Goal: Check status: Check status

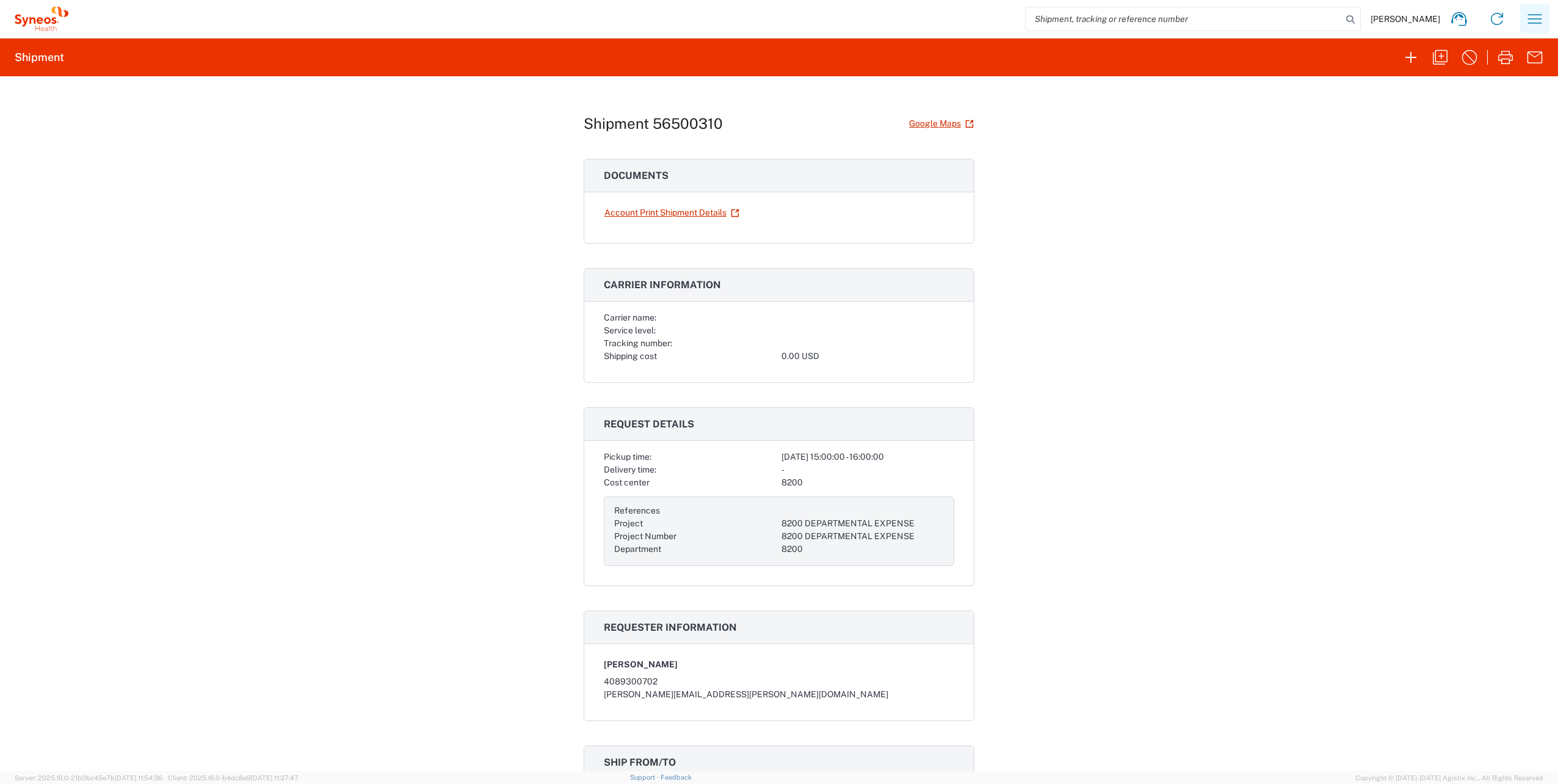
click at [1537, 22] on icon "button" at bounding box center [1535, 19] width 19 height 19
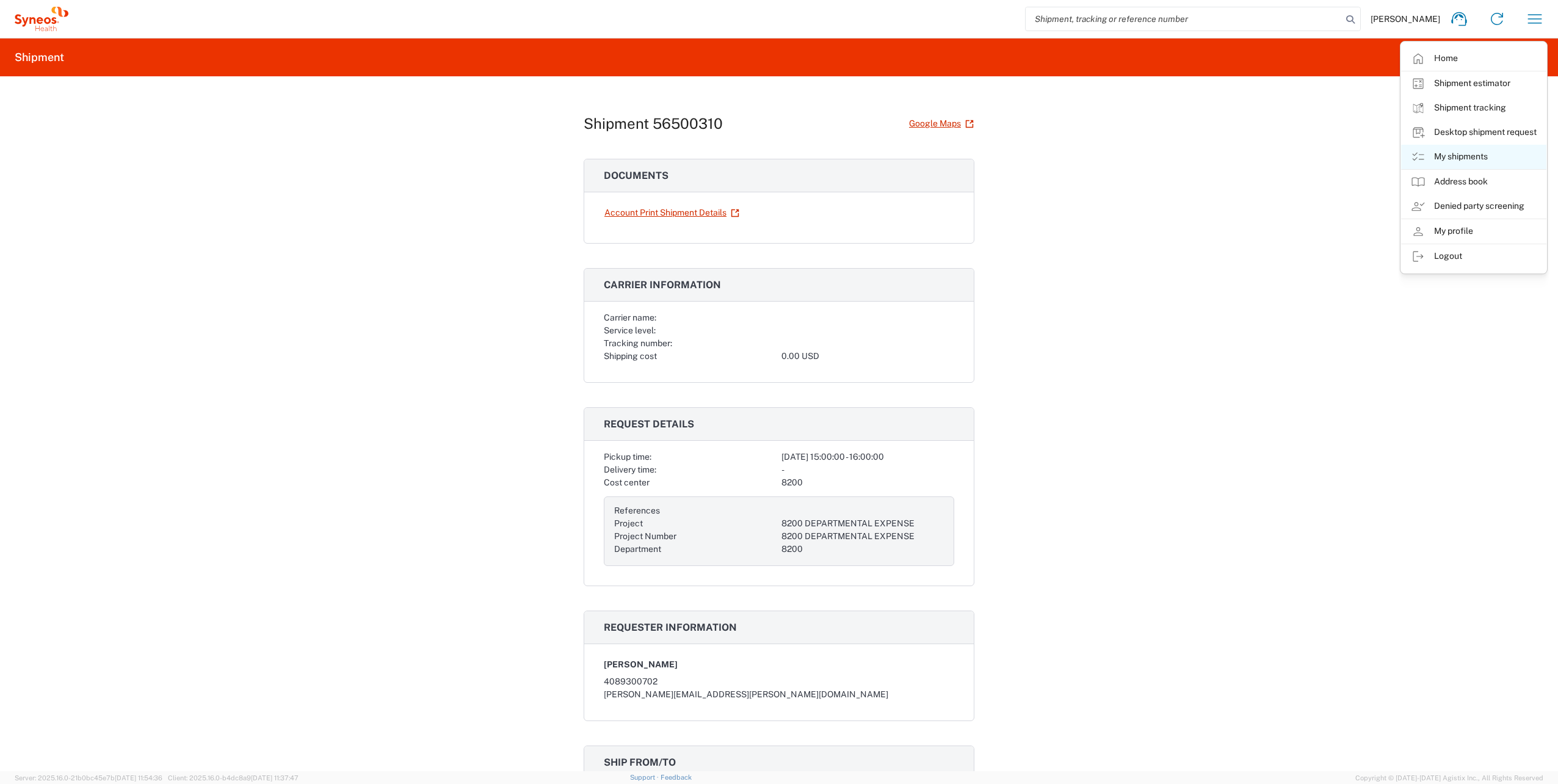
click at [1464, 160] on link "My shipments" at bounding box center [1474, 157] width 145 height 25
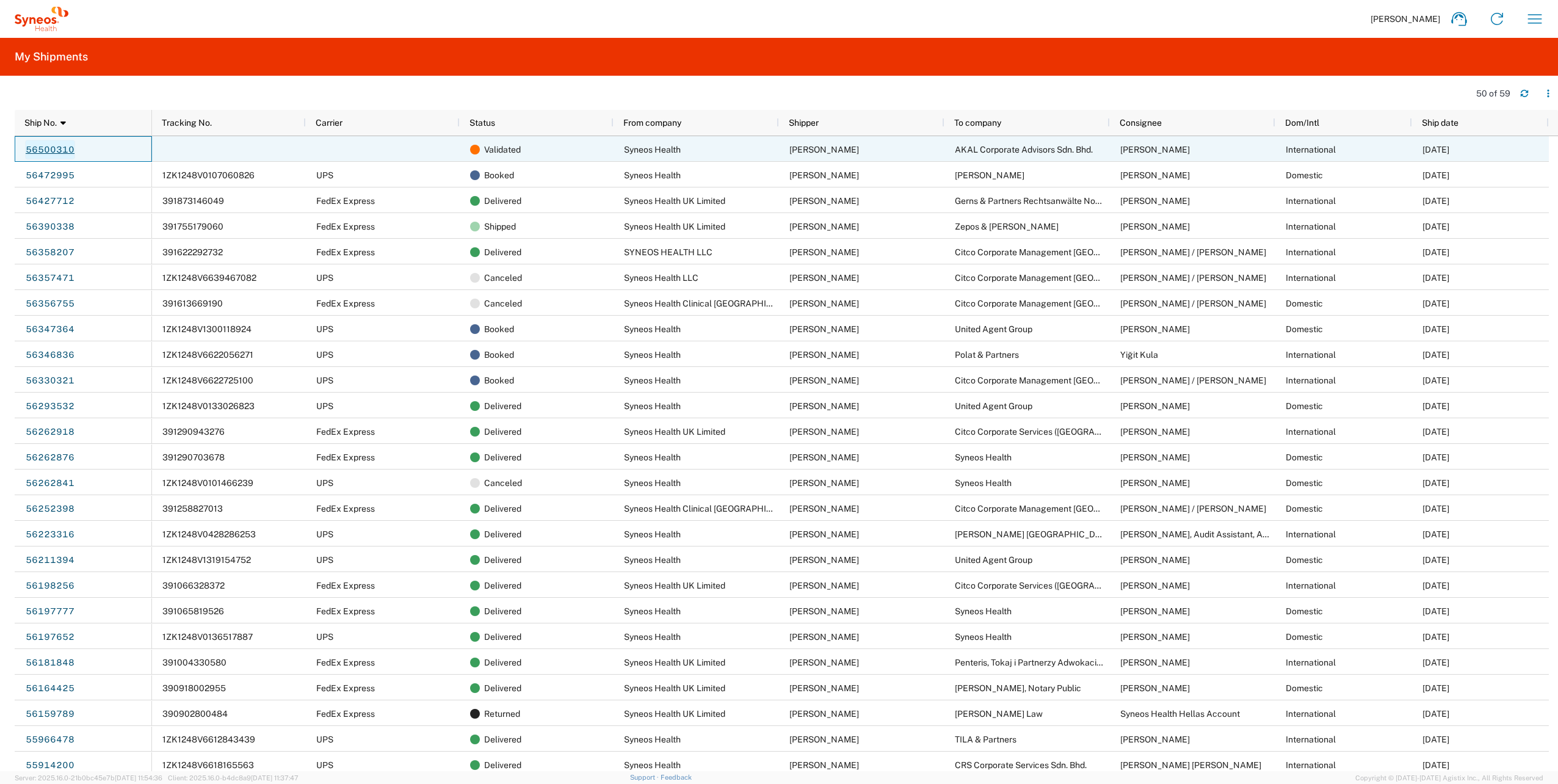
click at [44, 144] on link "56500310" at bounding box center [50, 149] width 50 height 19
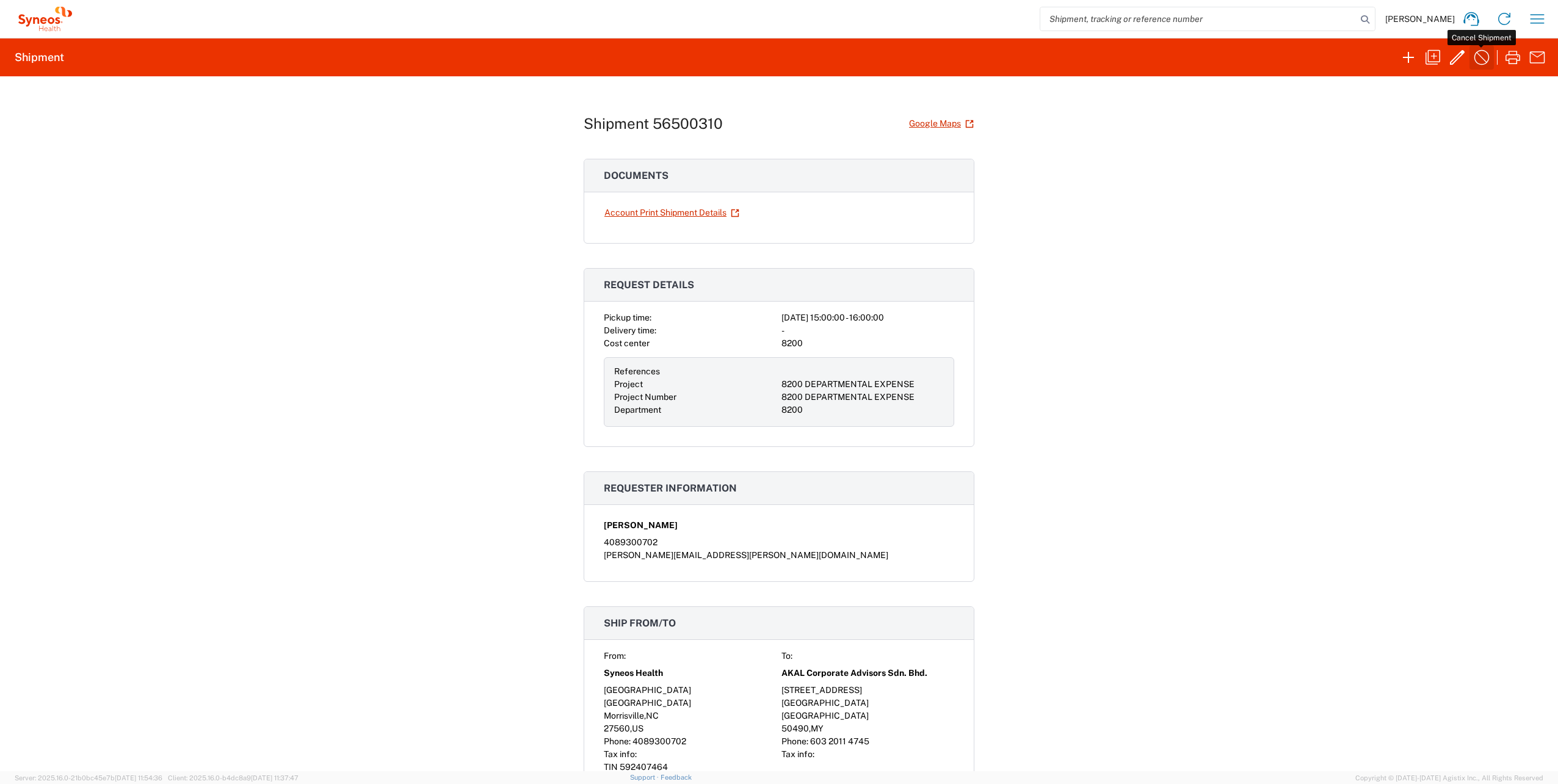
click at [1476, 57] on icon "button" at bounding box center [1481, 57] width 19 height 19
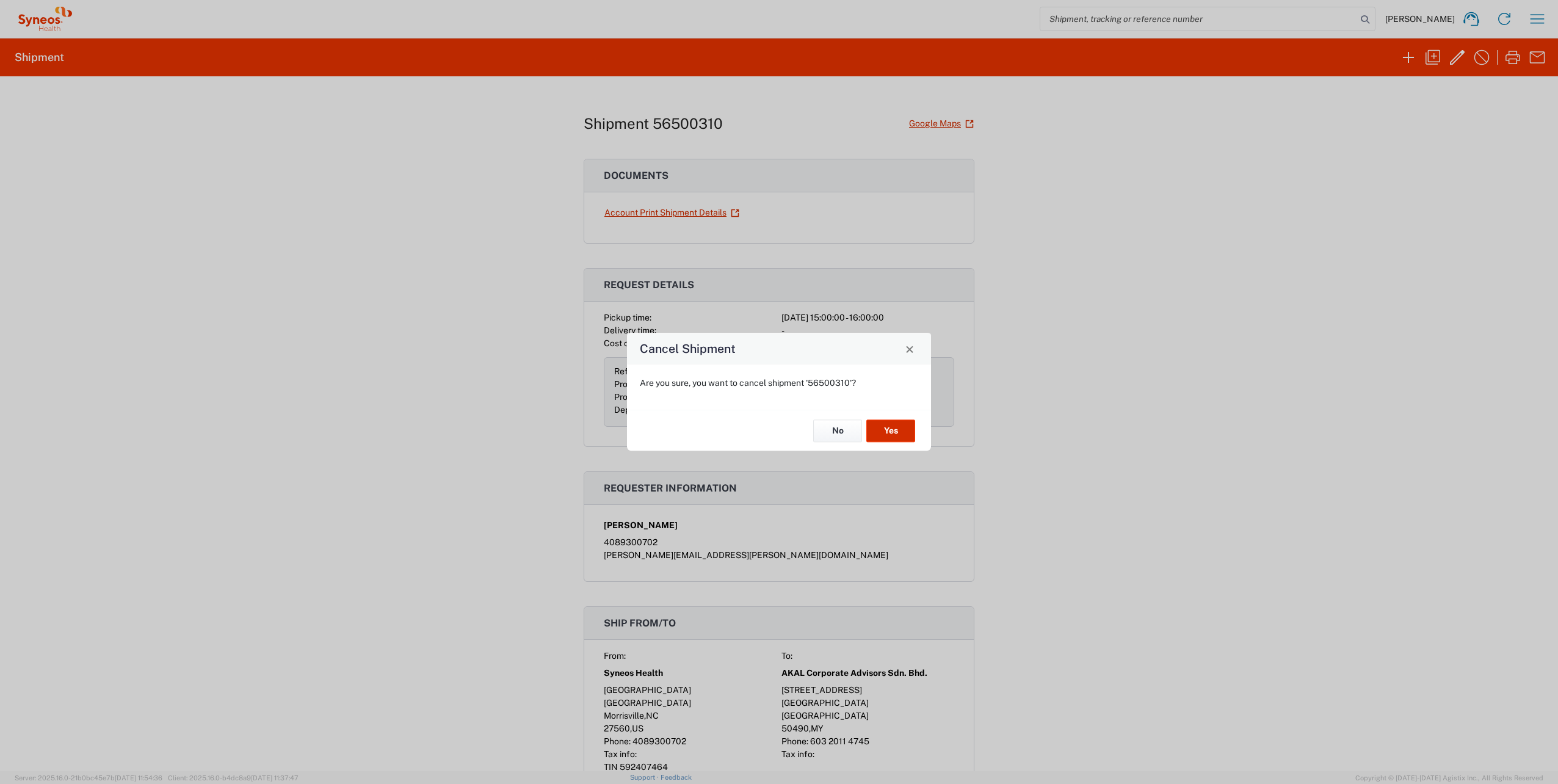
click at [906, 435] on button "Yes" at bounding box center [891, 430] width 49 height 22
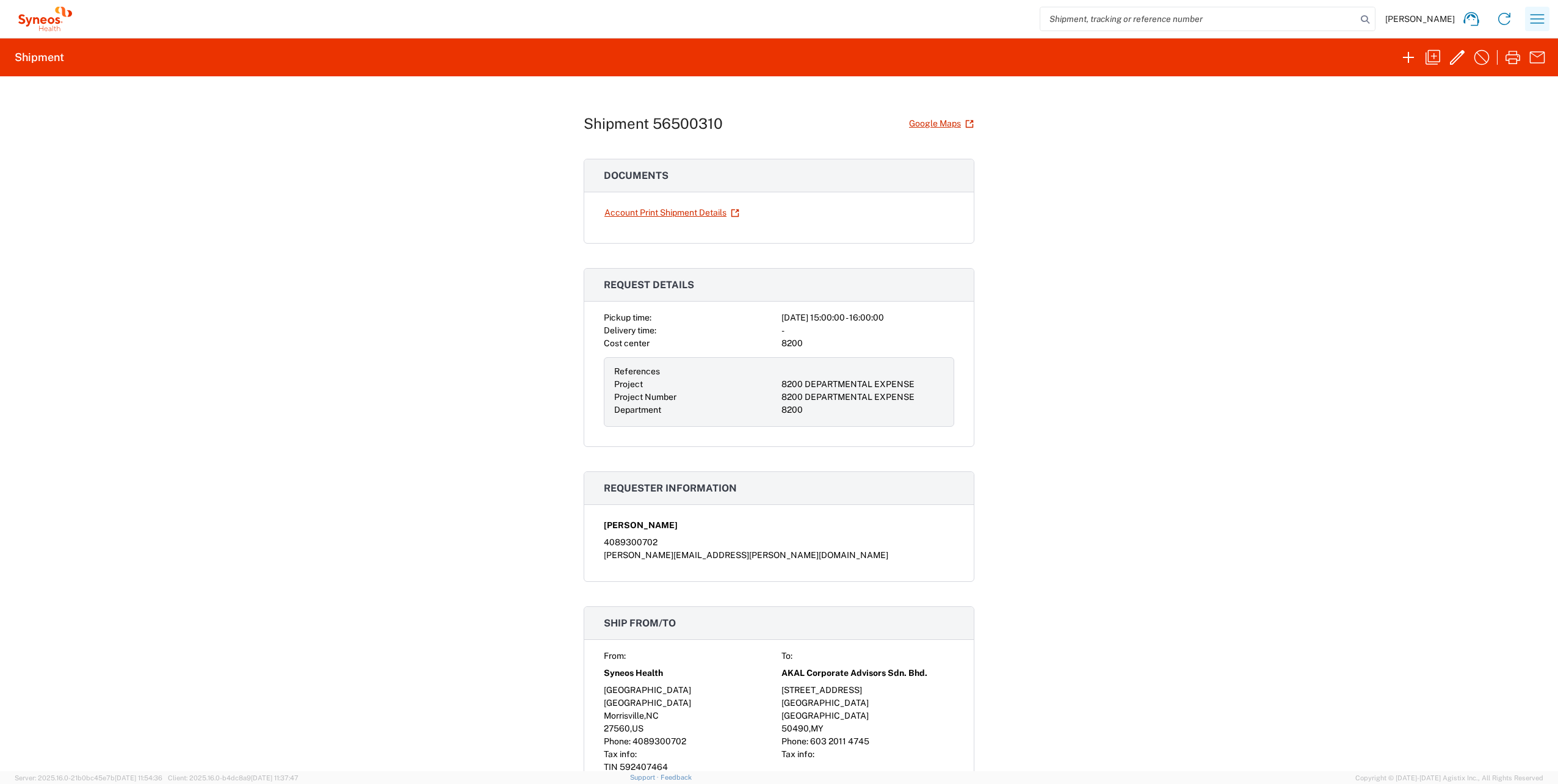
click at [1541, 22] on icon "button" at bounding box center [1537, 19] width 19 height 19
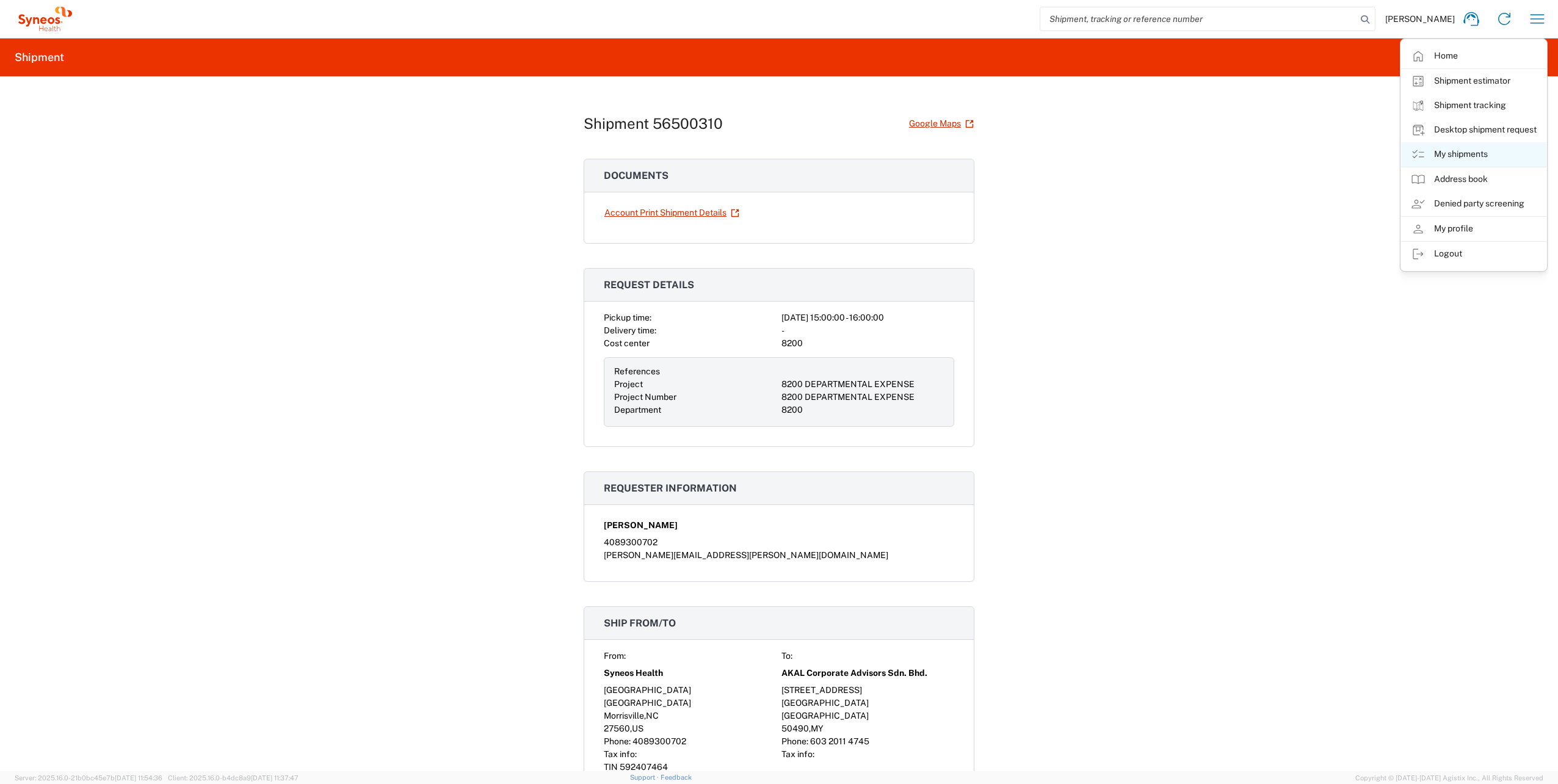
click at [1472, 159] on link "My shipments" at bounding box center [1474, 154] width 145 height 25
